Goal: Navigation & Orientation: Understand site structure

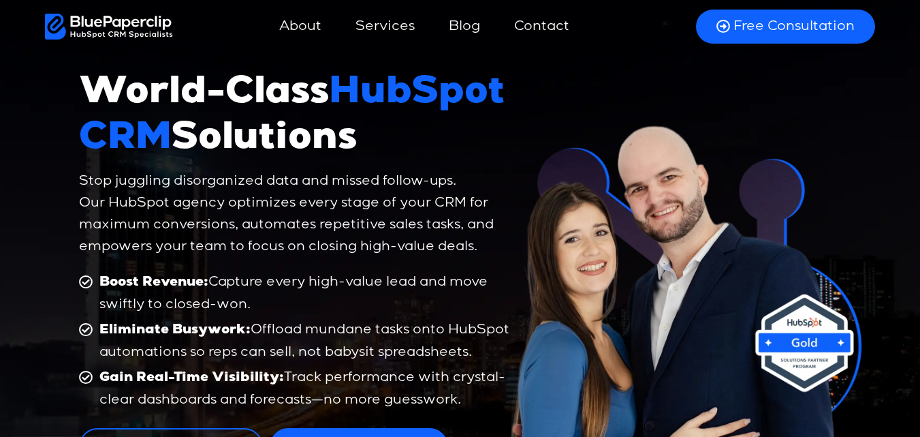
click at [464, 27] on link "Blog" at bounding box center [464, 26] width 59 height 33
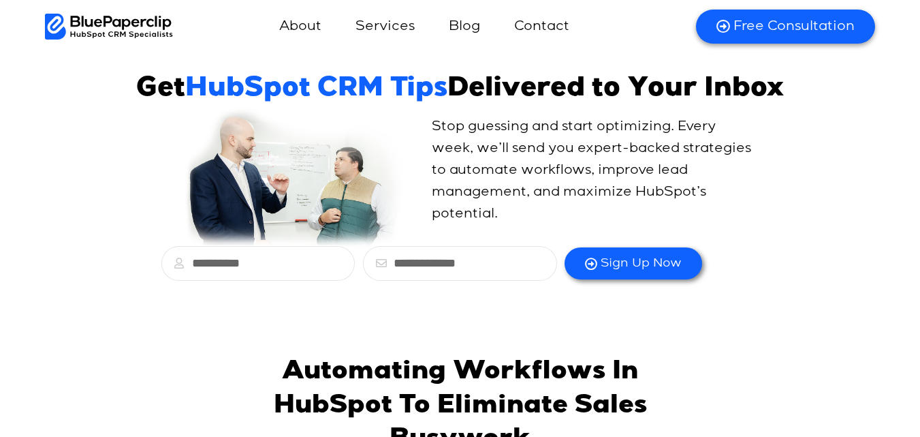
click at [112, 16] on img at bounding box center [109, 27] width 129 height 26
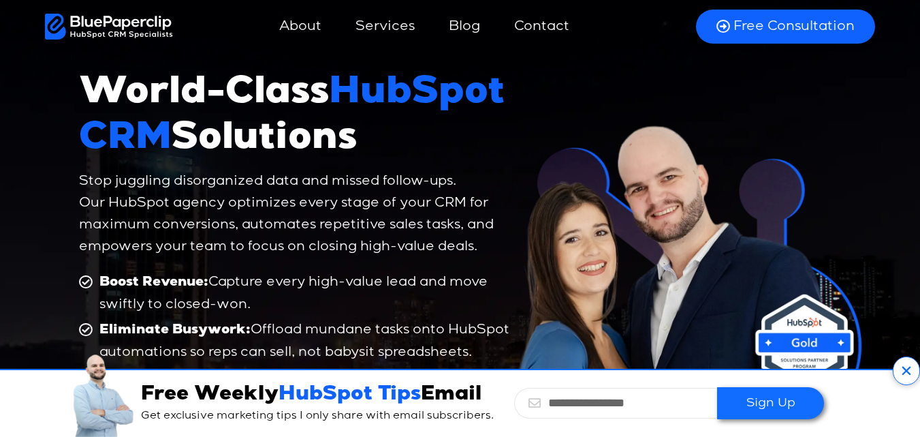
click at [904, 367] on icon at bounding box center [906, 370] width 27 height 29
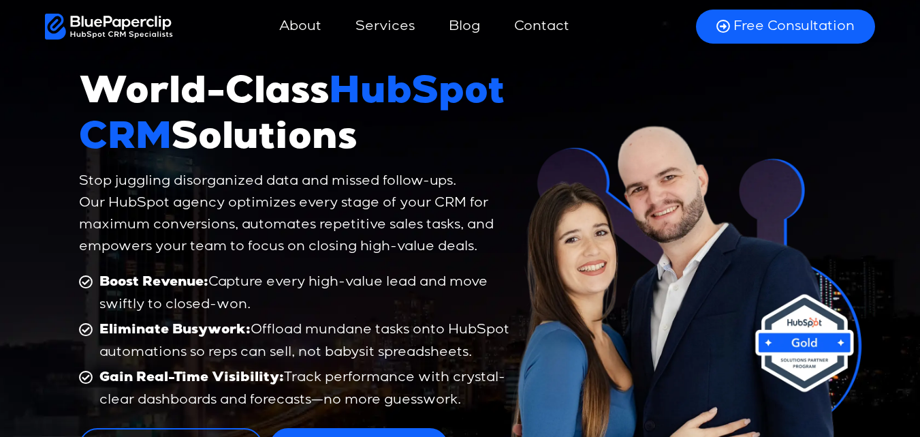
click at [393, 31] on link "Services" at bounding box center [385, 26] width 86 height 33
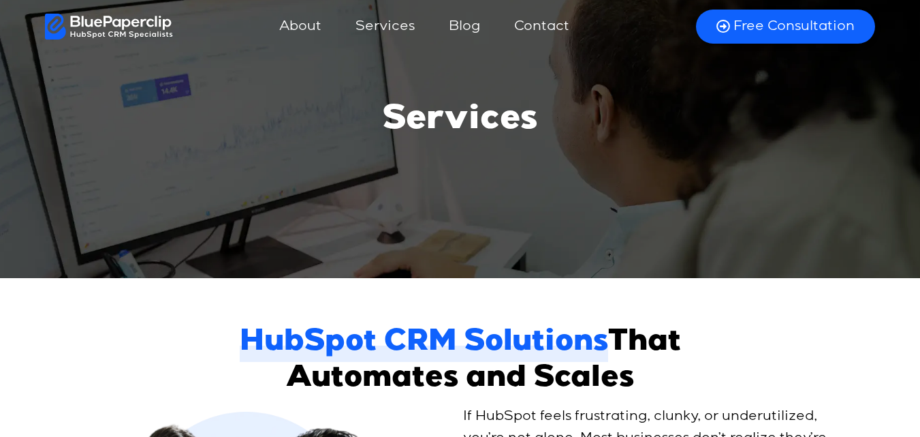
click at [552, 31] on link "Contact" at bounding box center [542, 26] width 82 height 33
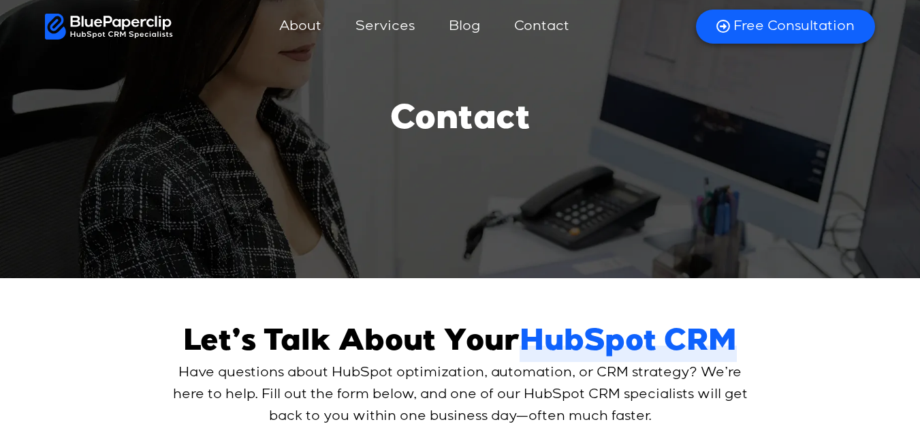
click at [460, 31] on link "Blog" at bounding box center [464, 26] width 59 height 33
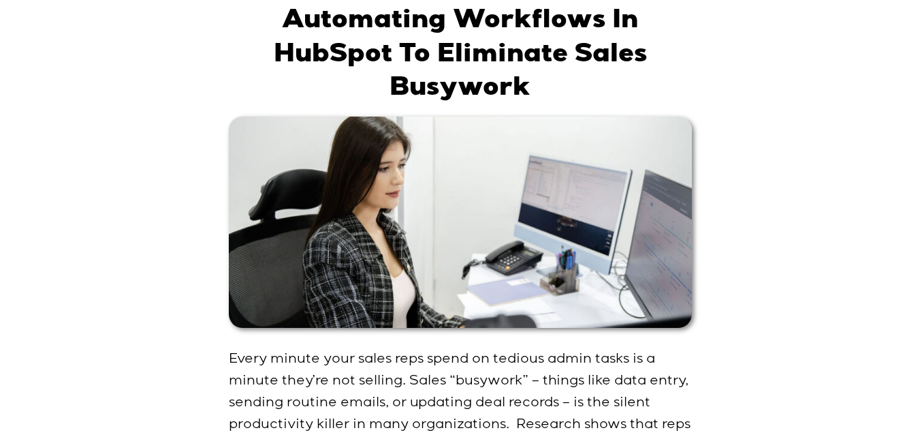
scroll to position [273, 0]
